Goal: Task Accomplishment & Management: Complete application form

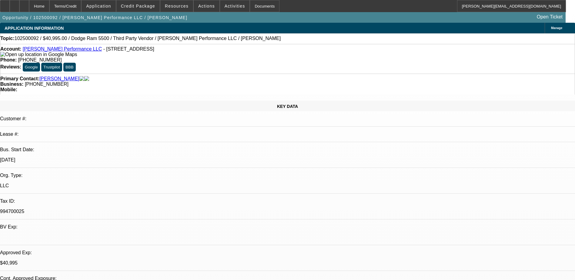
select select "0"
select select "2"
select select "0.1"
select select "0"
select select "2"
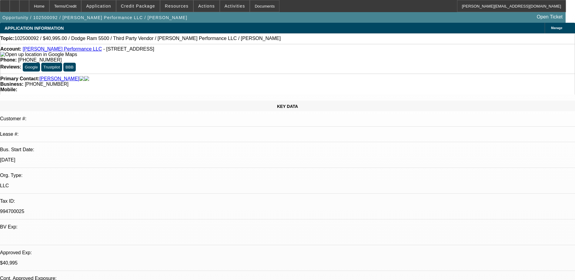
select select "0.1"
select select "0"
select select "2"
select select "0.1"
select select "1"
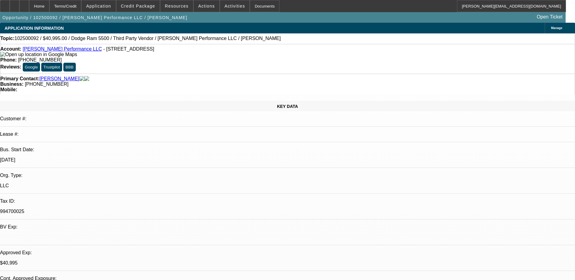
select select "2"
select select "4"
select select "1"
select select "2"
select select "4"
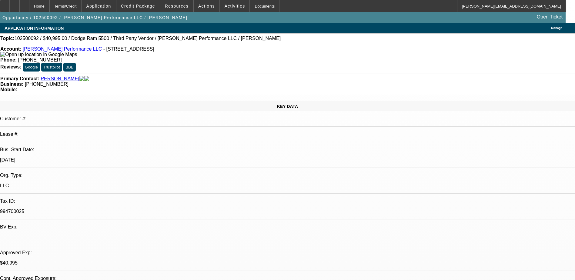
select select "1"
select select "2"
select select "4"
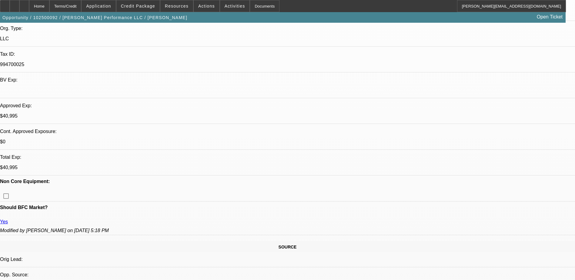
scroll to position [47, 0]
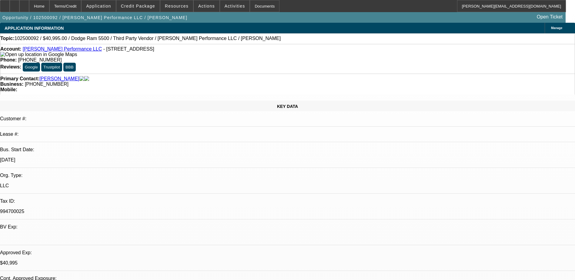
select select "0"
select select "2"
select select "0.1"
select select "0"
select select "2"
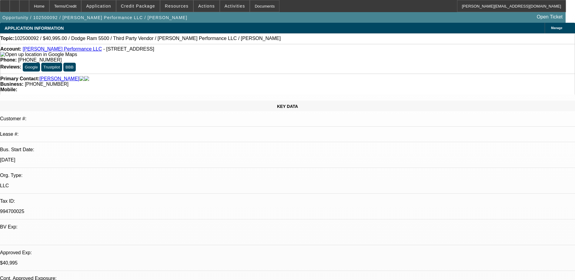
select select "0.1"
select select "0"
select select "2"
select select "0.1"
select select "1"
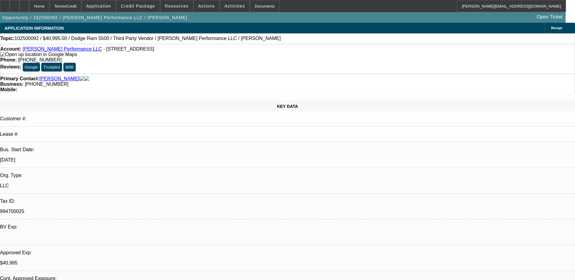
select select "2"
select select "4"
select select "1"
select select "2"
select select "4"
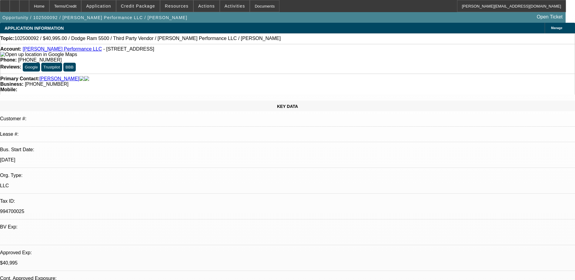
select select "1"
select select "2"
select select "4"
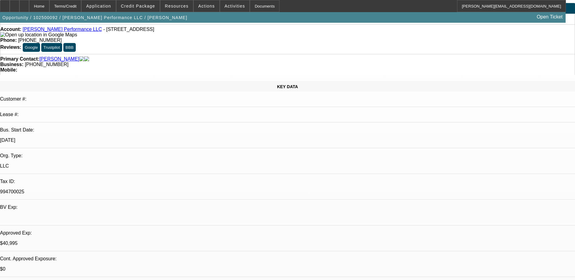
scroll to position [30, 0]
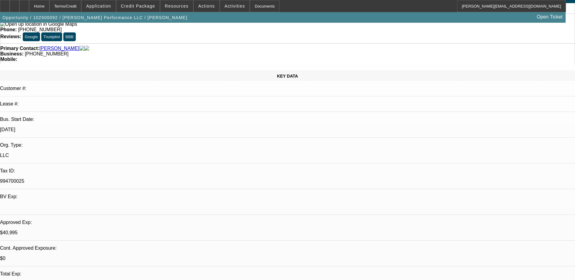
scroll to position [63, 0]
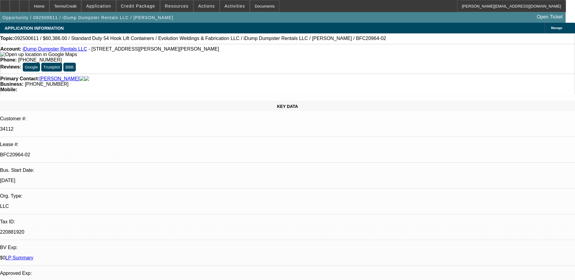
select select "0"
select select "6"
select select "0"
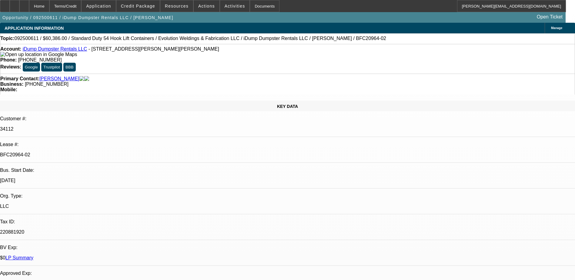
select select "0"
select select "6"
